Goal: Task Accomplishment & Management: Manage account settings

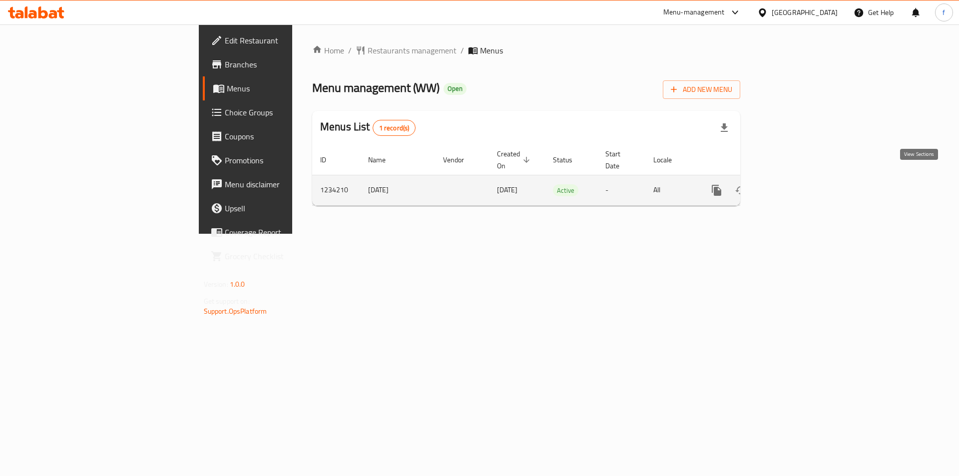
click at [795, 184] on icon "enhanced table" at bounding box center [789, 190] width 12 height 12
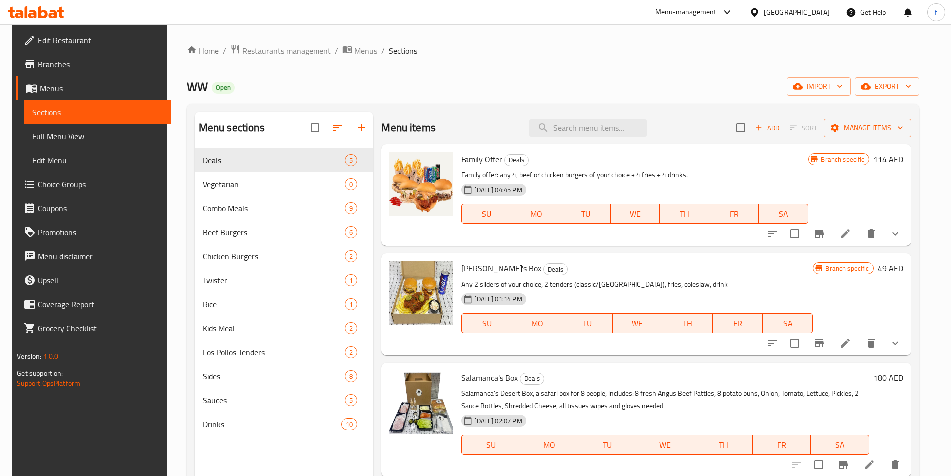
click at [60, 43] on span "Edit Restaurant" at bounding box center [100, 40] width 125 height 12
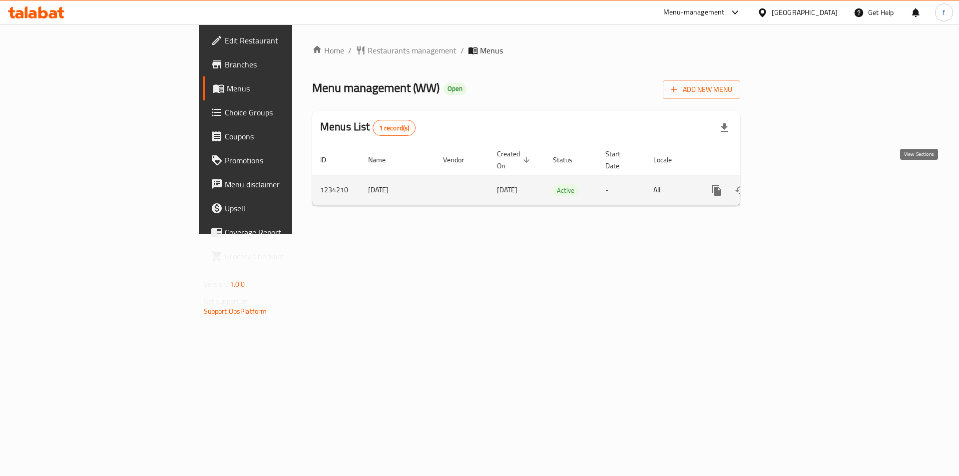
click at [801, 178] on link "enhanced table" at bounding box center [789, 190] width 24 height 24
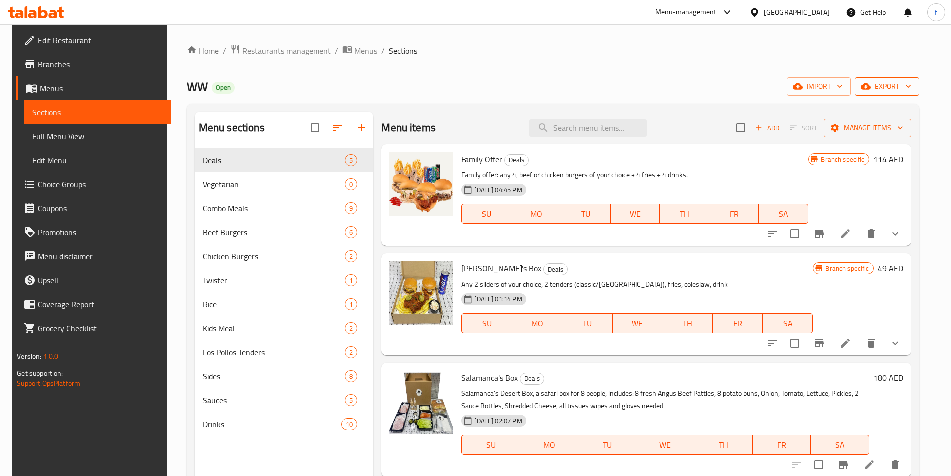
click at [893, 89] on span "export" at bounding box center [887, 86] width 48 height 12
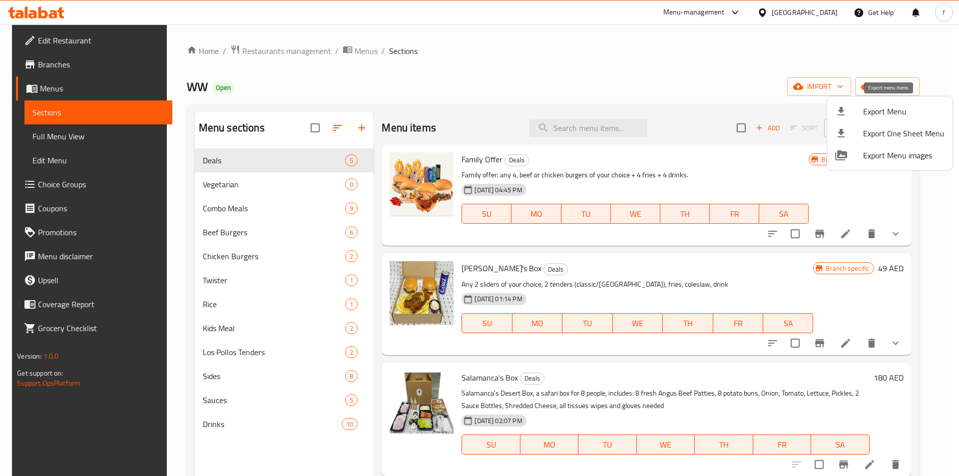
click at [868, 105] on span "Export Menu" at bounding box center [903, 111] width 81 height 12
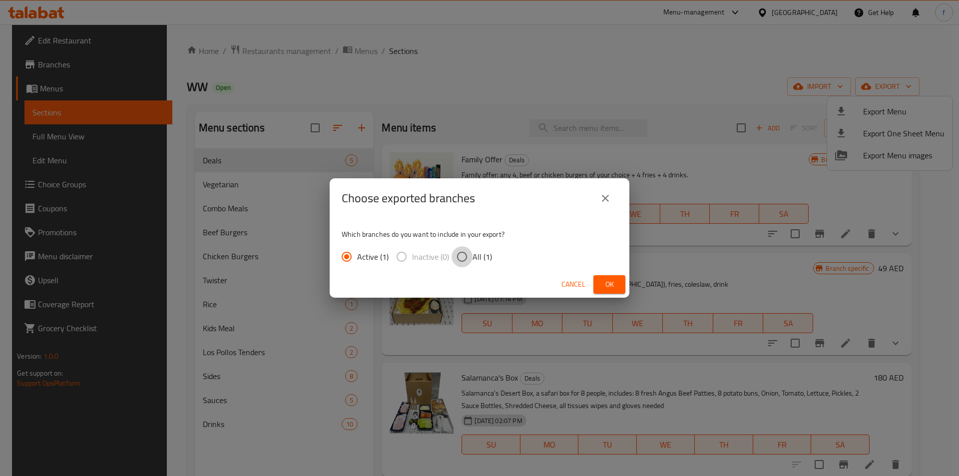
click at [461, 252] on input "All (1)" at bounding box center [461, 256] width 21 height 21
radio input "true"
click at [618, 281] on button "Ok" at bounding box center [609, 284] width 32 height 18
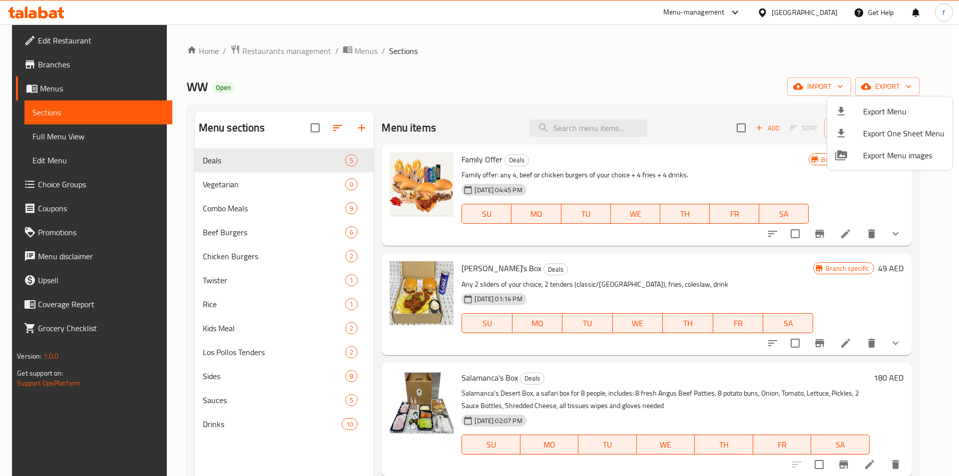
drag, startPoint x: 703, startPoint y: 60, endPoint x: 765, endPoint y: 74, distance: 63.5
click at [703, 60] on div at bounding box center [479, 238] width 959 height 476
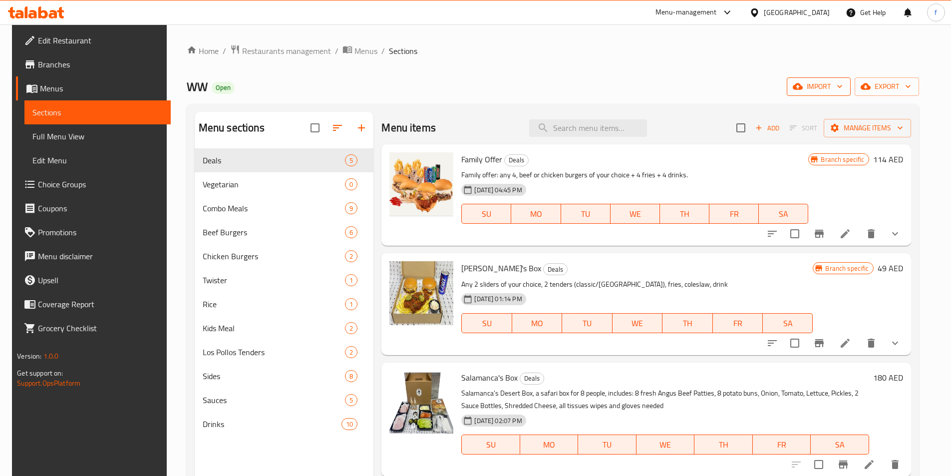
click at [828, 88] on span "import" at bounding box center [819, 86] width 48 height 12
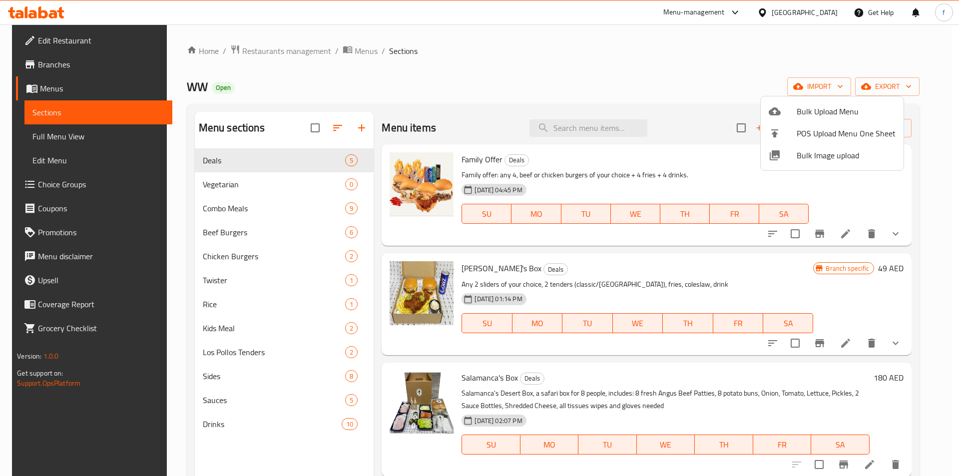
click at [906, 93] on div at bounding box center [479, 238] width 959 height 476
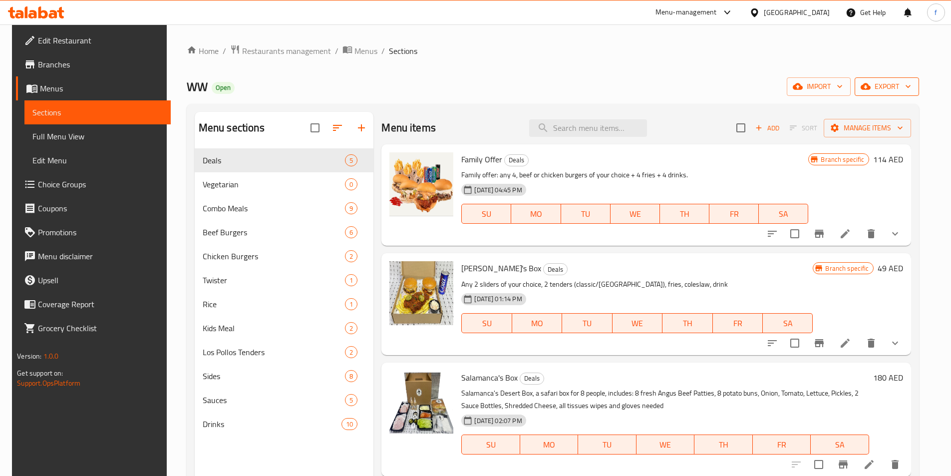
click at [886, 81] on span "export" at bounding box center [887, 86] width 48 height 12
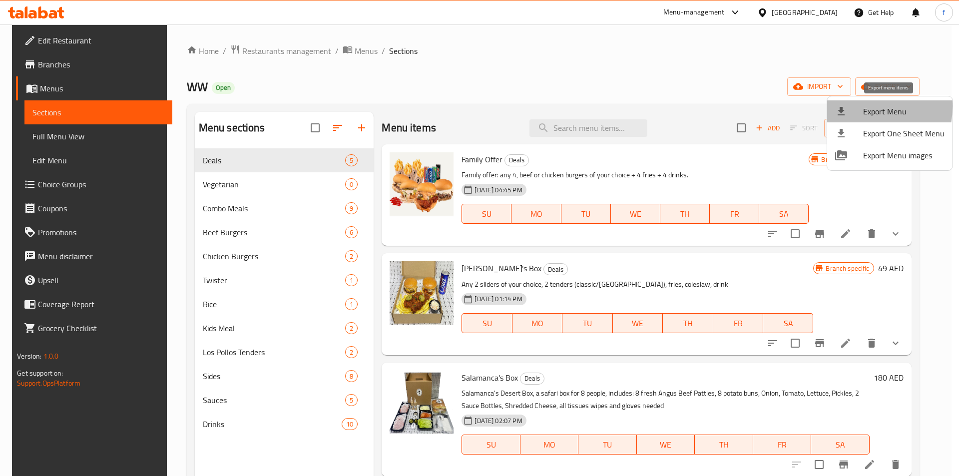
click at [849, 106] on div at bounding box center [849, 111] width 28 height 12
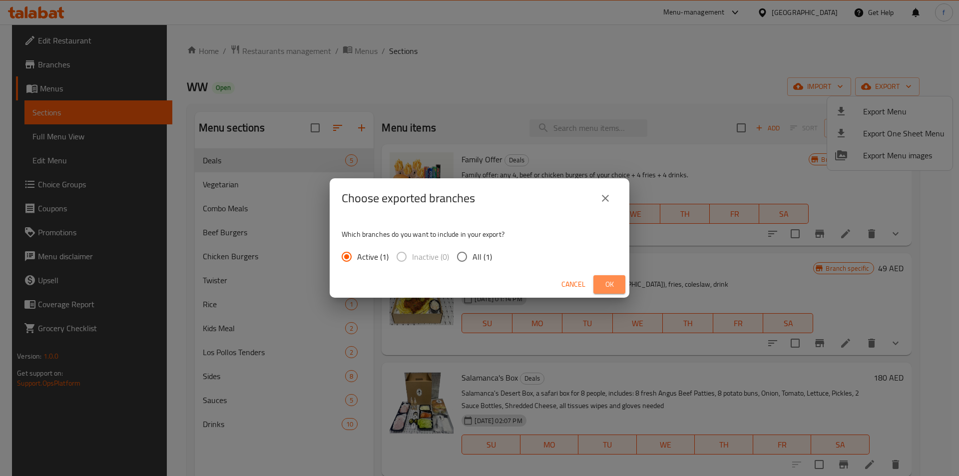
drag, startPoint x: 601, startPoint y: 282, endPoint x: 591, endPoint y: 274, distance: 12.9
click at [599, 283] on button "Ok" at bounding box center [609, 284] width 32 height 18
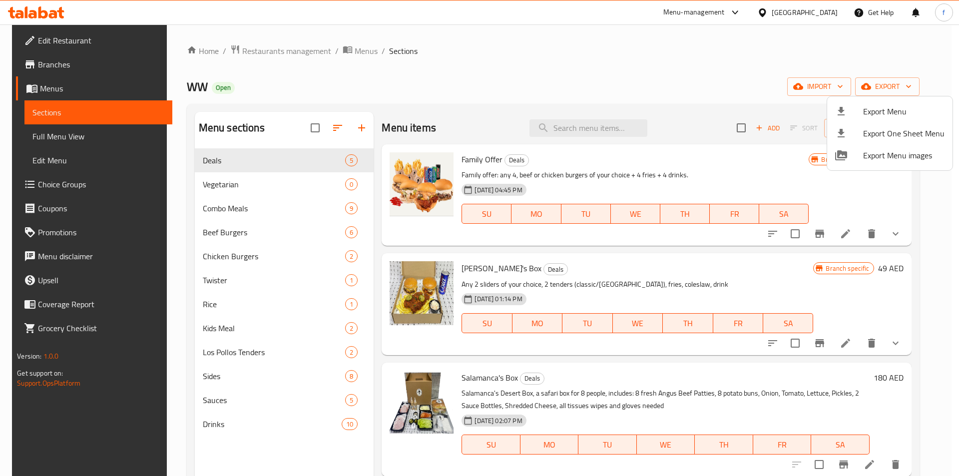
click at [48, 66] on div at bounding box center [479, 238] width 959 height 476
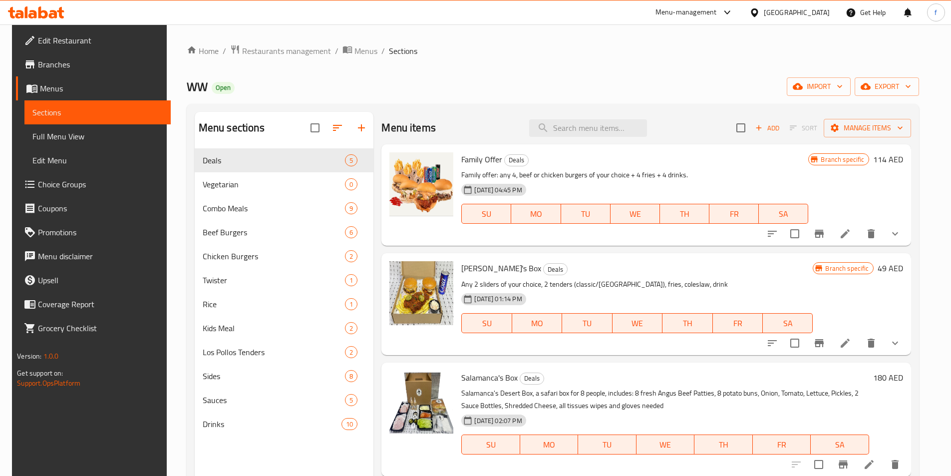
click at [56, 65] on span "Branches" at bounding box center [100, 64] width 125 height 12
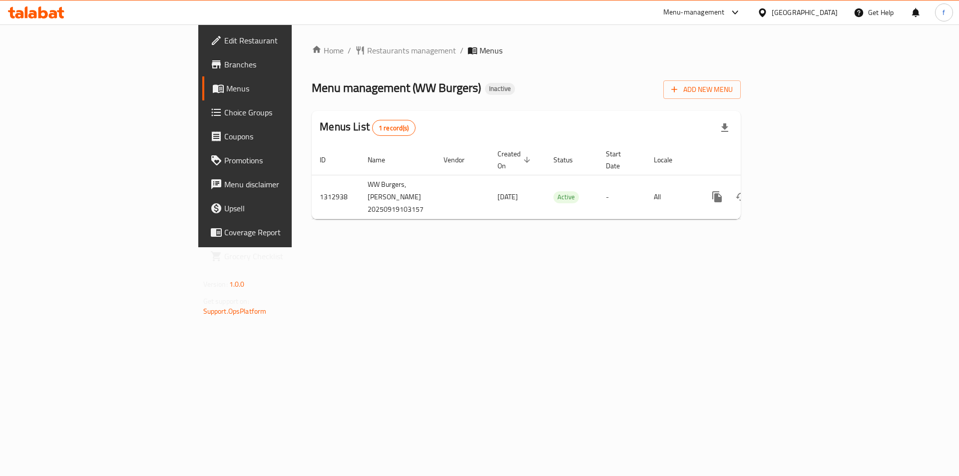
click at [324, 247] on div "Home / Restaurants management / Menus Menu management ( WW Burgers ) Inactive A…" at bounding box center [526, 135] width 469 height 223
click at [733, 89] on span "Add New Menu" at bounding box center [701, 89] width 61 height 12
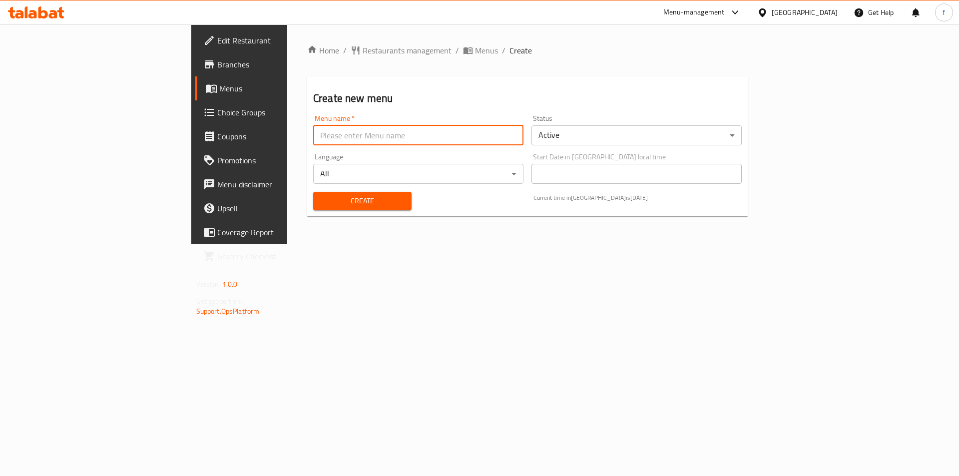
click at [421, 131] on input "text" at bounding box center [418, 135] width 210 height 20
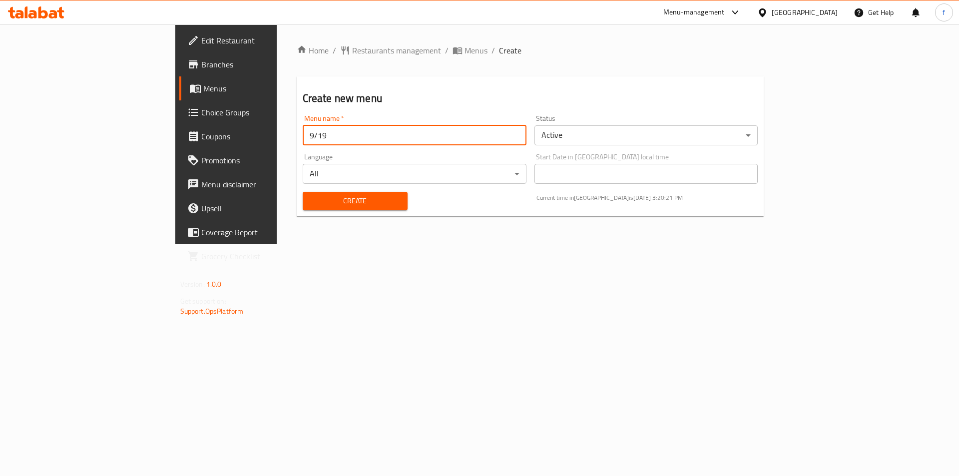
type input "9/19"
click at [311, 196] on span "Create" at bounding box center [355, 201] width 89 height 12
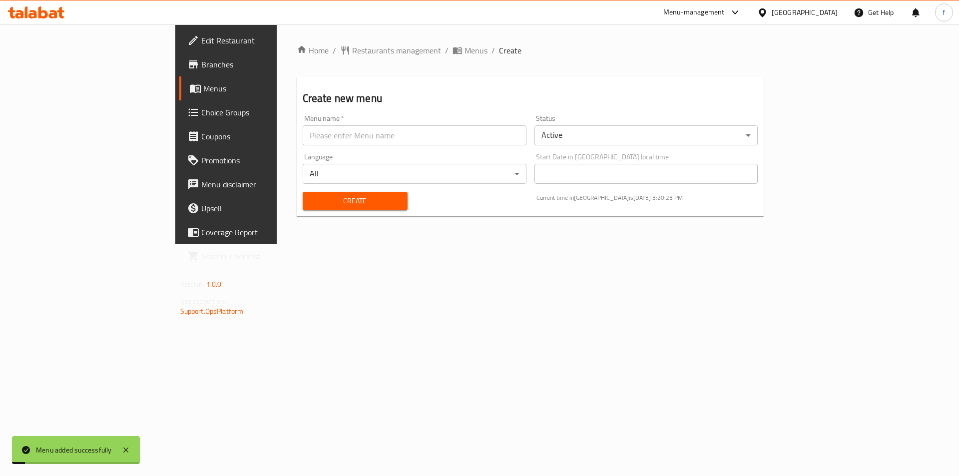
click at [203, 90] on span "Menus" at bounding box center [265, 88] width 124 height 12
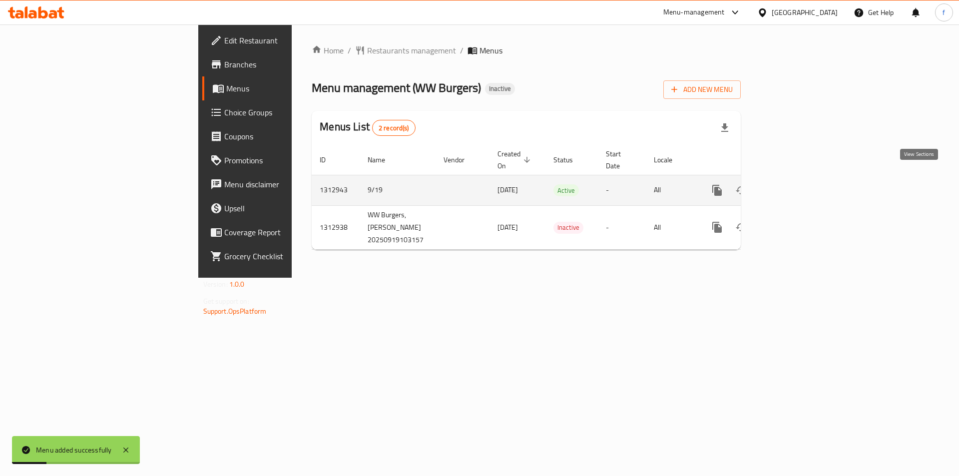
click at [801, 179] on link "enhanced table" at bounding box center [789, 190] width 24 height 24
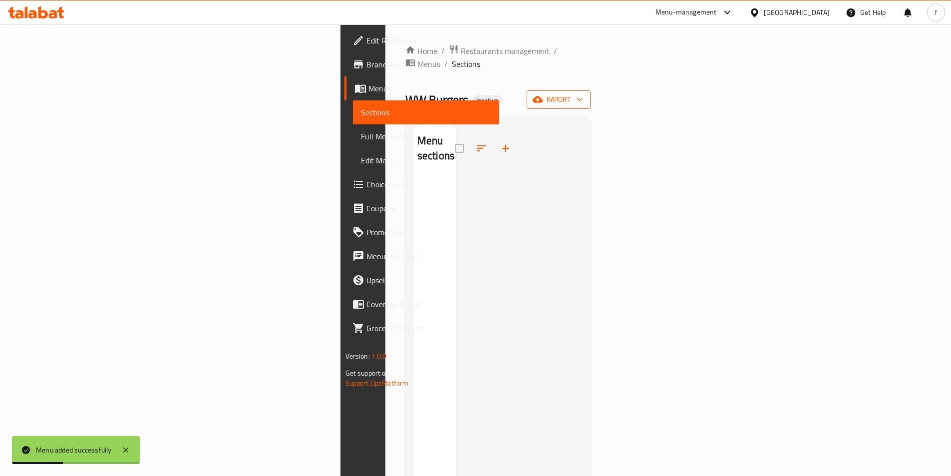
click at [585, 94] on icon "button" at bounding box center [580, 99] width 10 height 10
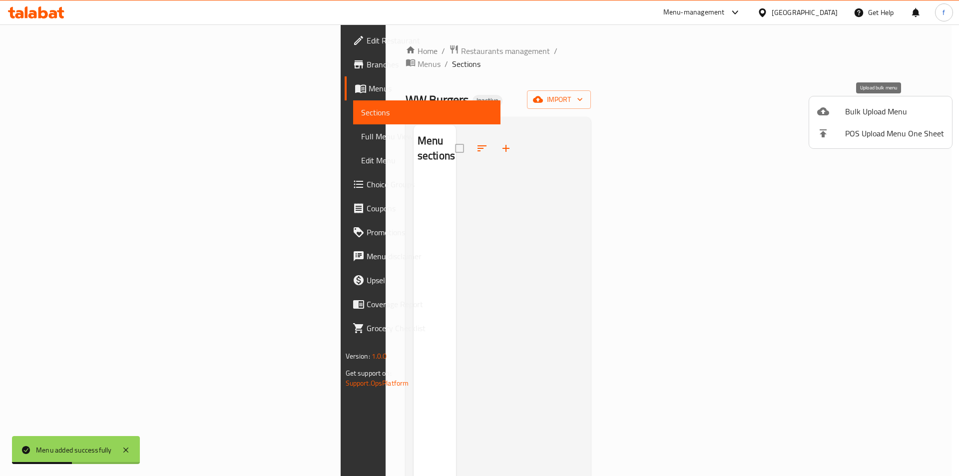
click at [866, 115] on span "Bulk Upload Menu" at bounding box center [894, 111] width 99 height 12
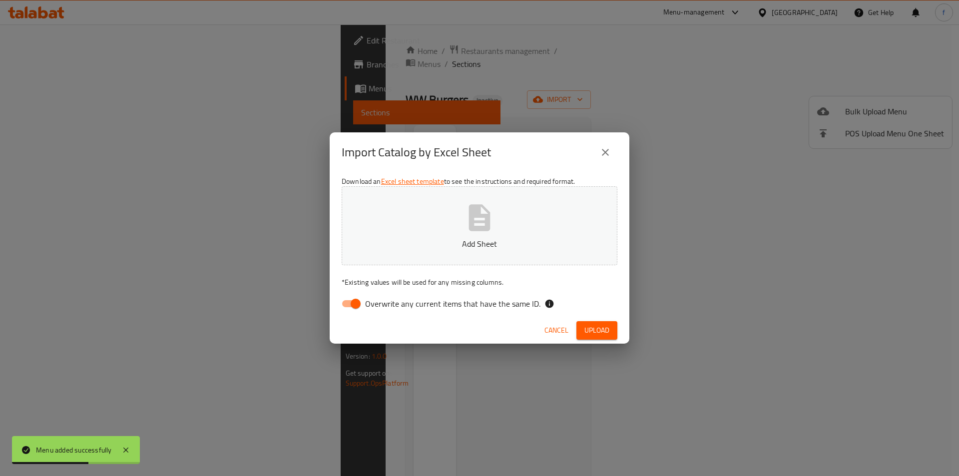
click at [352, 304] on input "Overwrite any current items that have the same ID." at bounding box center [355, 303] width 57 height 19
checkbox input "false"
click at [613, 331] on button "Upload" at bounding box center [596, 330] width 41 height 18
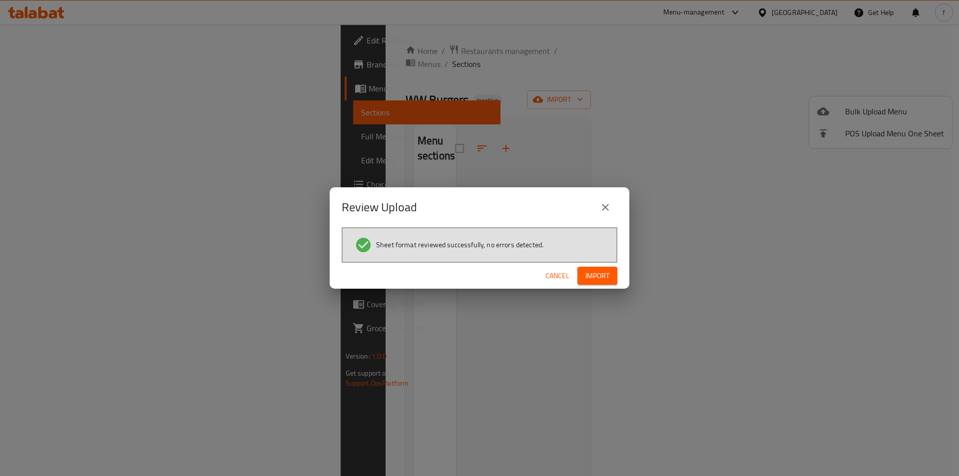
click at [344, 153] on div "Review Upload Sheet format reviewed successfully, no errors detected. Cancel Im…" at bounding box center [479, 238] width 959 height 476
click at [594, 273] on span "Import" at bounding box center [597, 276] width 24 height 12
click at [530, 333] on div "Review Upload Sheet format reviewed successfully, no errors detected. Cancel" at bounding box center [479, 238] width 959 height 476
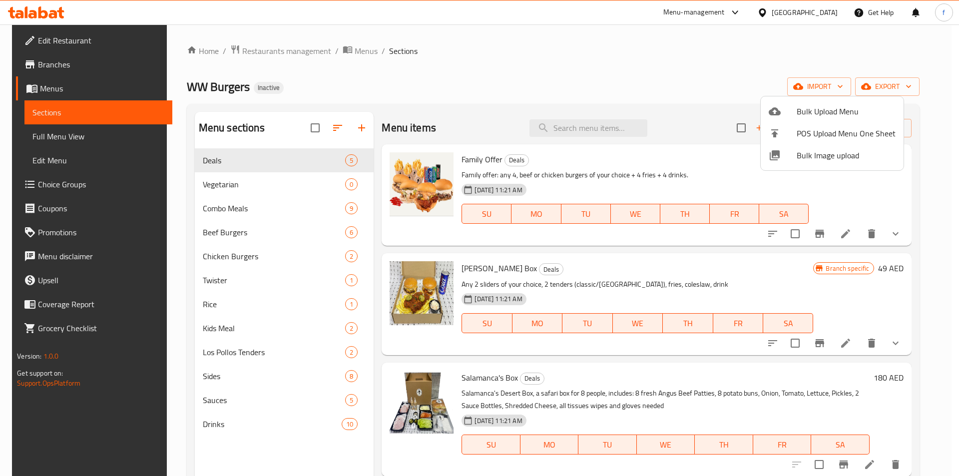
click at [545, 43] on div at bounding box center [479, 238] width 959 height 476
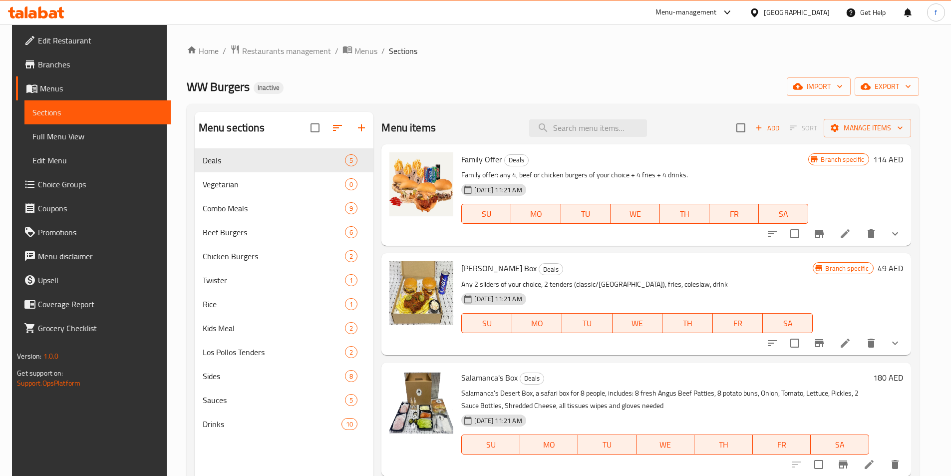
click at [537, 141] on div "Menu items Add Sort Manage items" at bounding box center [646, 128] width 529 height 32
click at [549, 93] on div "WW Burgers Inactive import export" at bounding box center [553, 86] width 733 height 18
click at [113, 134] on span "Full Menu View" at bounding box center [97, 136] width 130 height 12
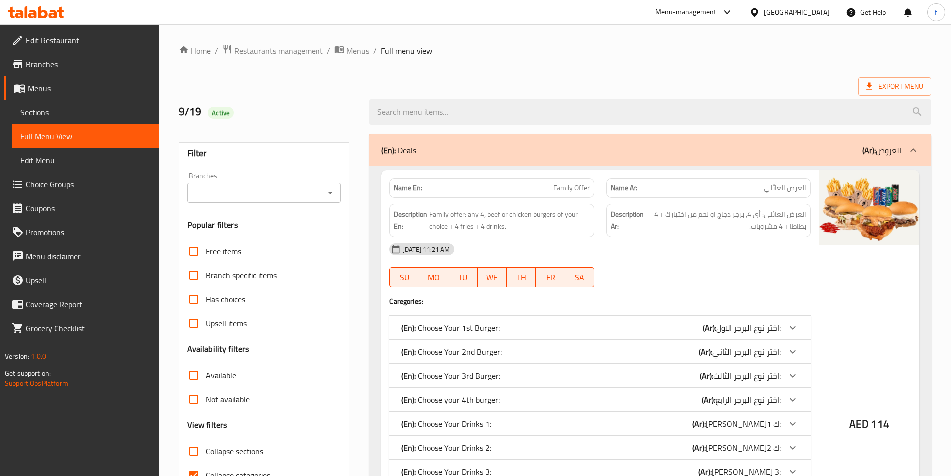
click at [621, 49] on ol "Home / Restaurants management / Menus / Full menu view" at bounding box center [555, 50] width 753 height 13
click at [413, 187] on strong "Name En:" at bounding box center [408, 188] width 28 height 10
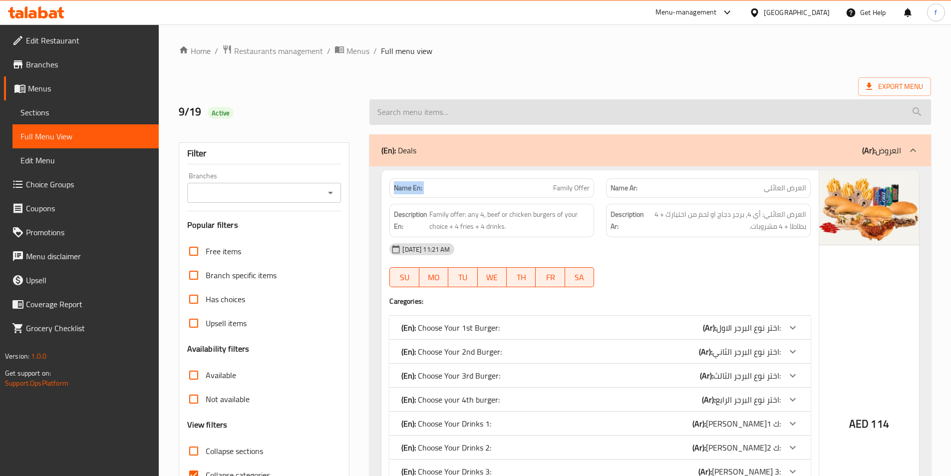
copy strong "Name En:"
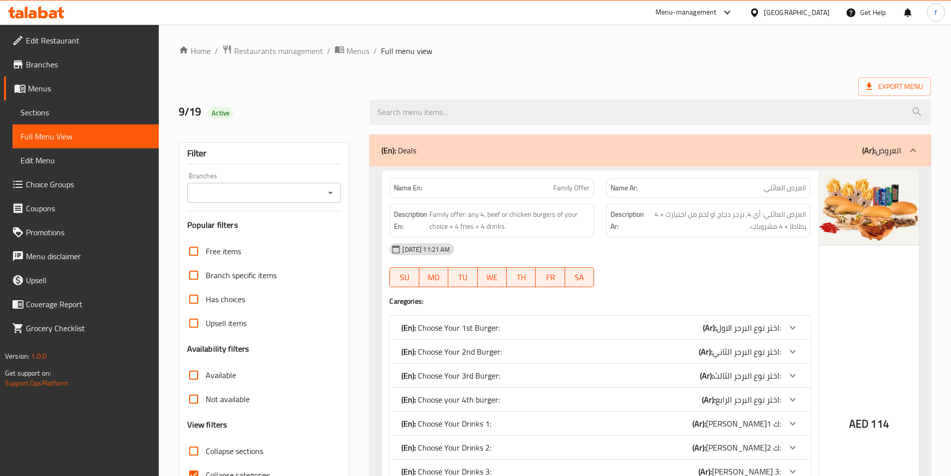
click at [415, 212] on strong "Description En:" at bounding box center [410, 220] width 33 height 24
copy strong "Description En:"
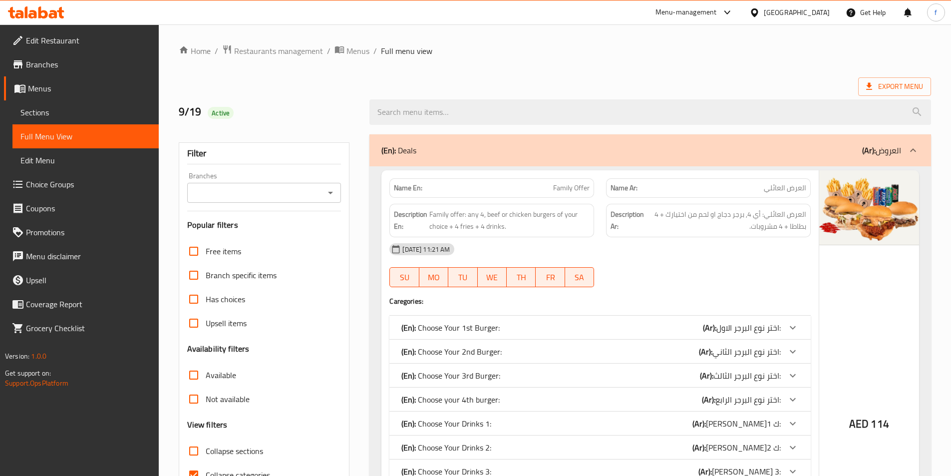
click at [53, 67] on span "Branches" at bounding box center [88, 64] width 125 height 12
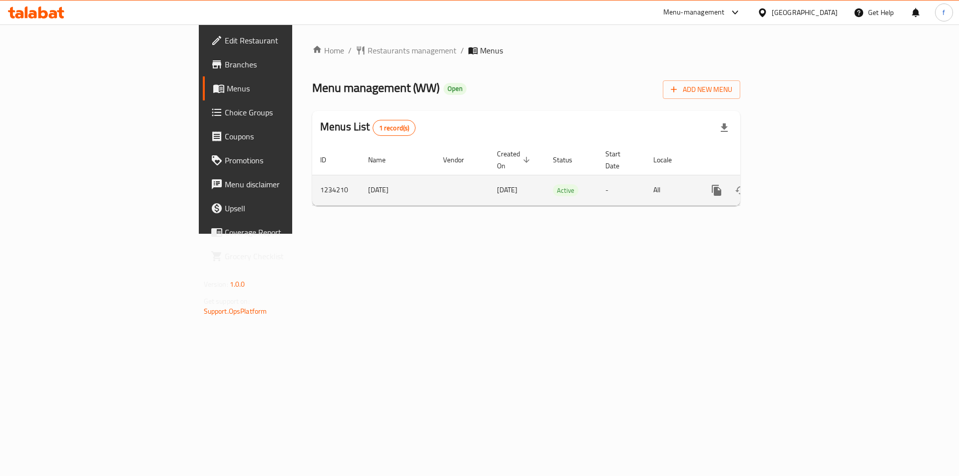
click at [795, 184] on icon "enhanced table" at bounding box center [789, 190] width 12 height 12
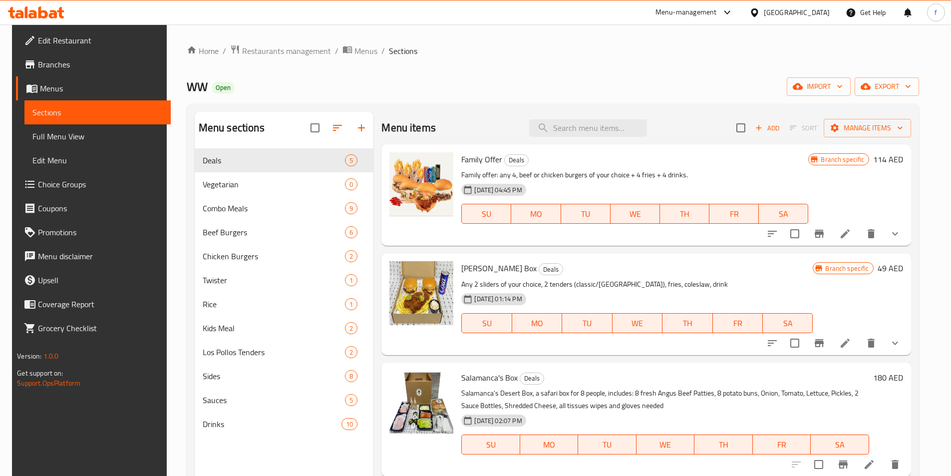
click at [80, 137] on span "Full Menu View" at bounding box center [97, 136] width 130 height 12
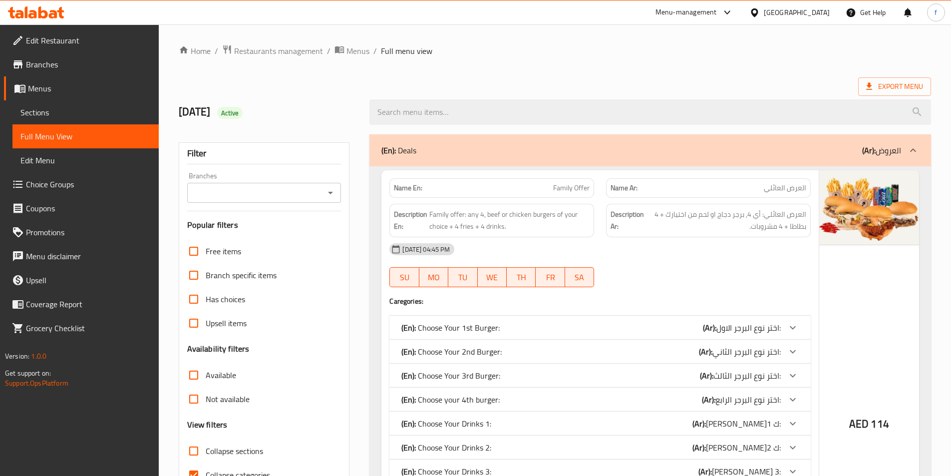
click at [523, 53] on ol "Home / Restaurants management / Menus / Full menu view" at bounding box center [555, 50] width 753 height 13
